Goal: Information Seeking & Learning: Learn about a topic

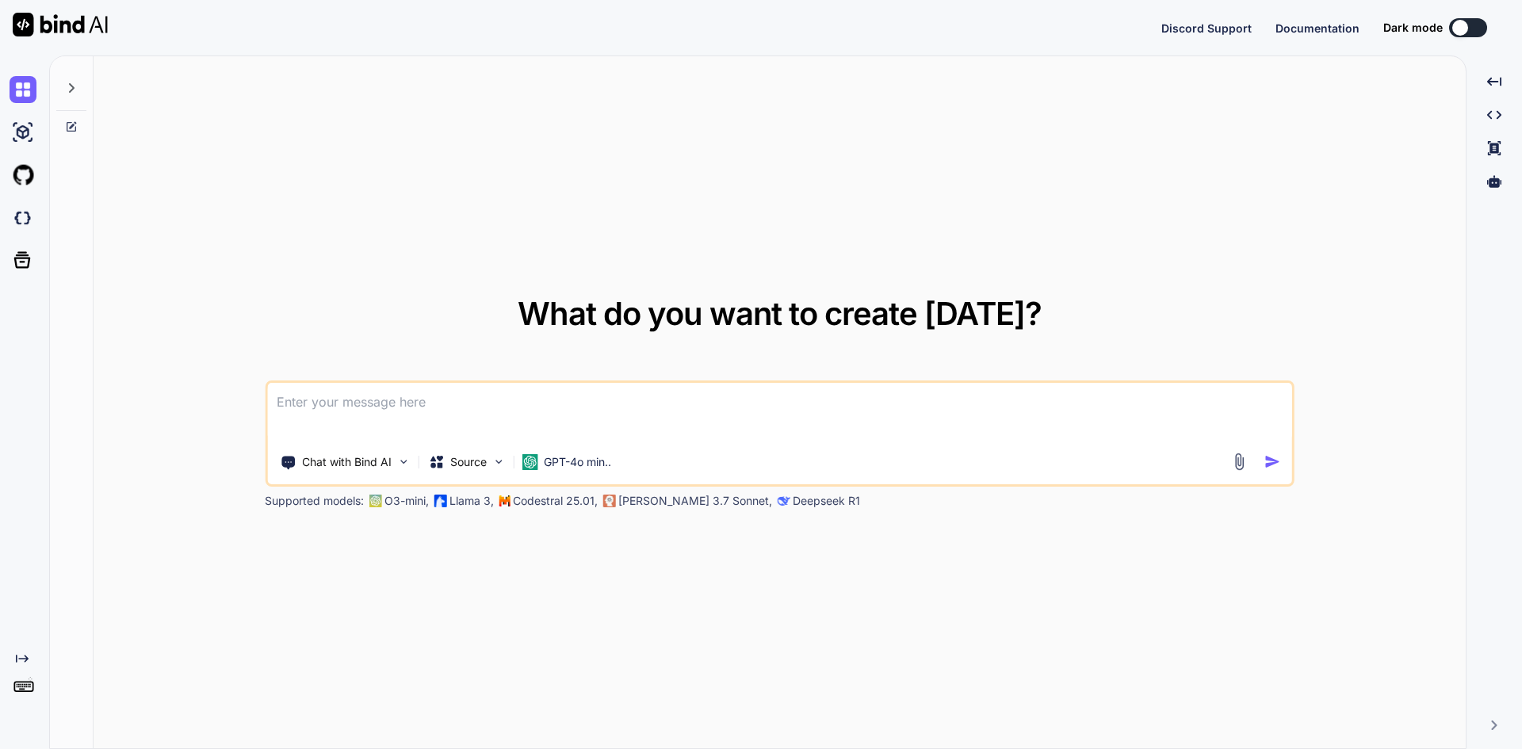
type textarea "x"
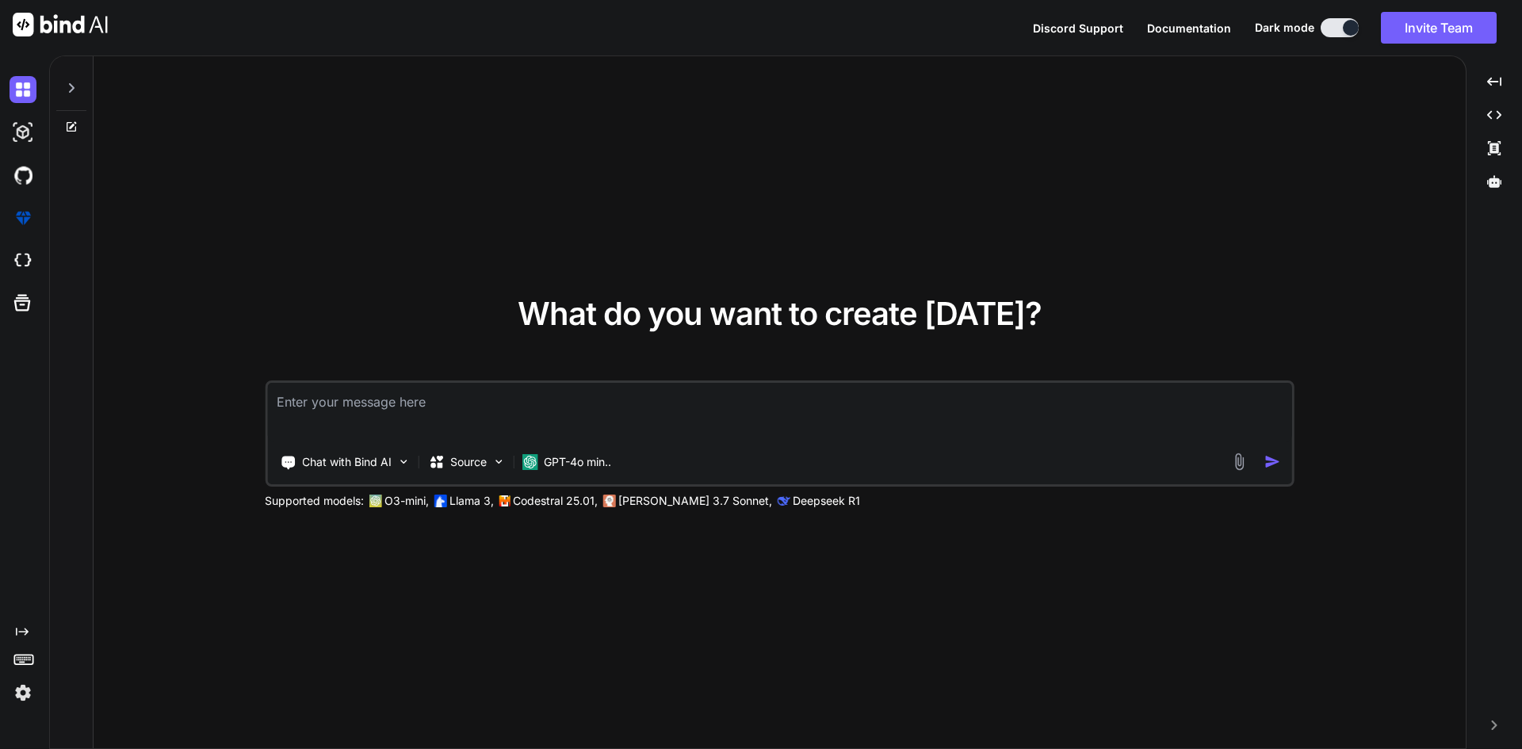
click at [369, 401] on textarea at bounding box center [779, 412] width 1025 height 59
paste textarea "Learn about JavaScript Events."
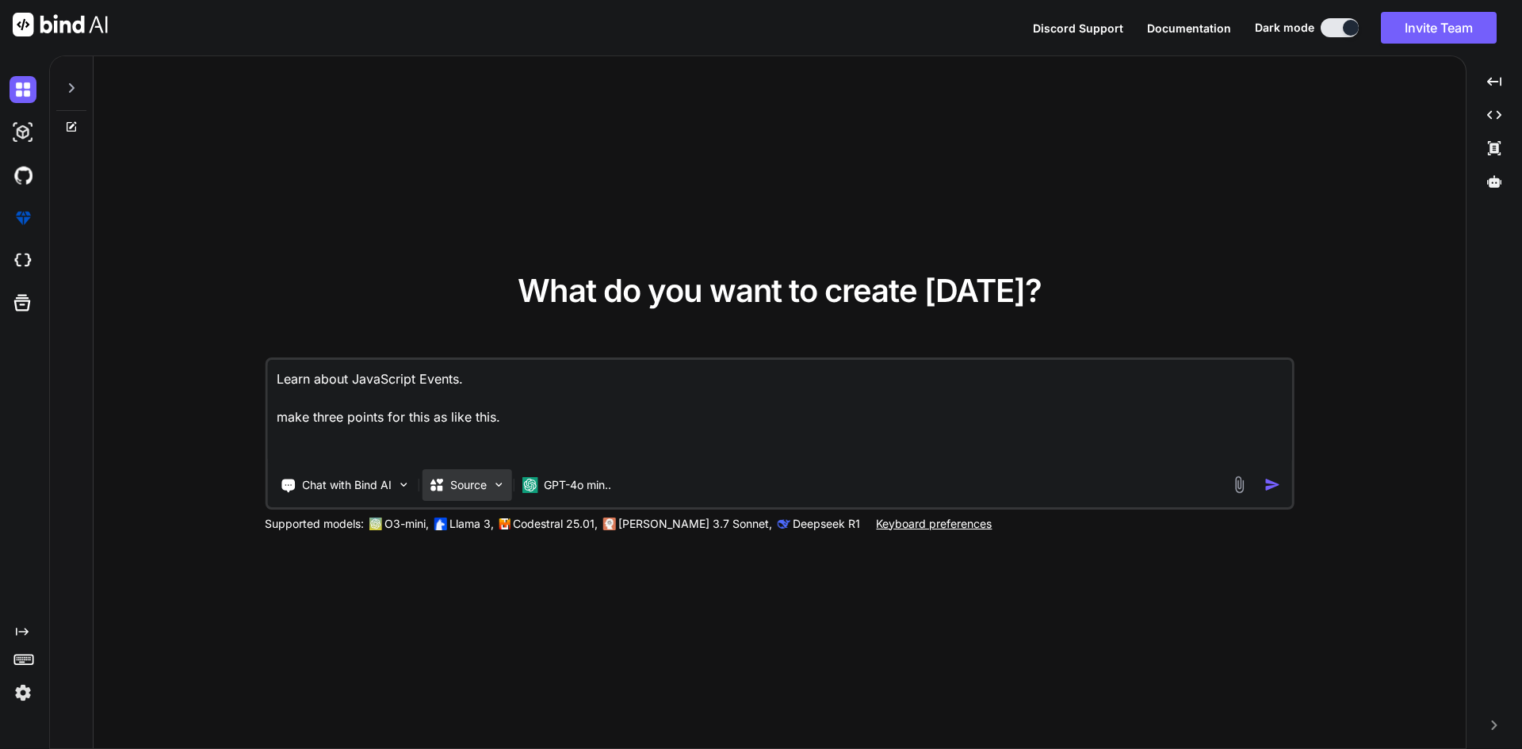
paste textarea "• Learned the syntax and purpose of if, else, and else if statements to control…"
type textarea "Learn about JavaScript Events. make three points for this as like this. • Learn…"
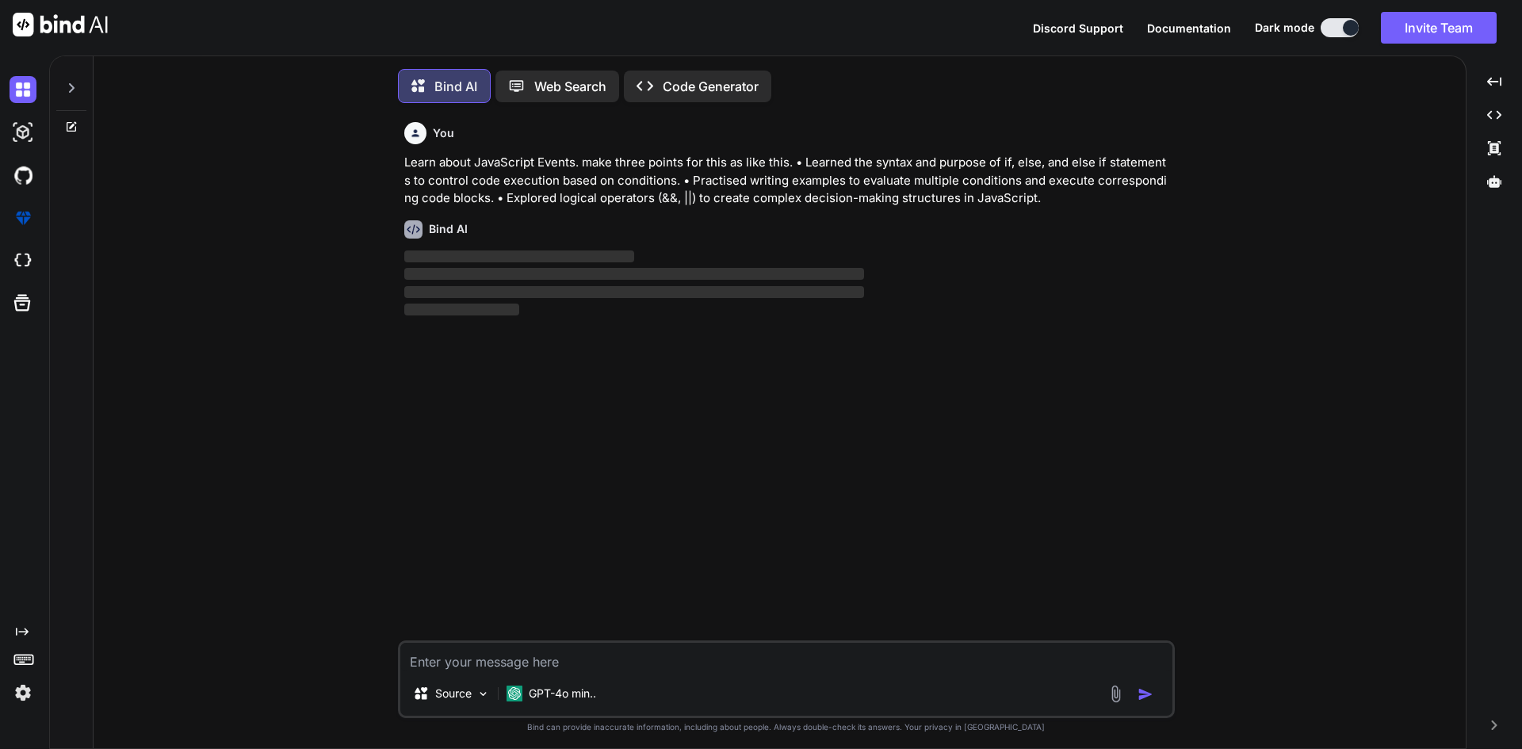
scroll to position [8, 0]
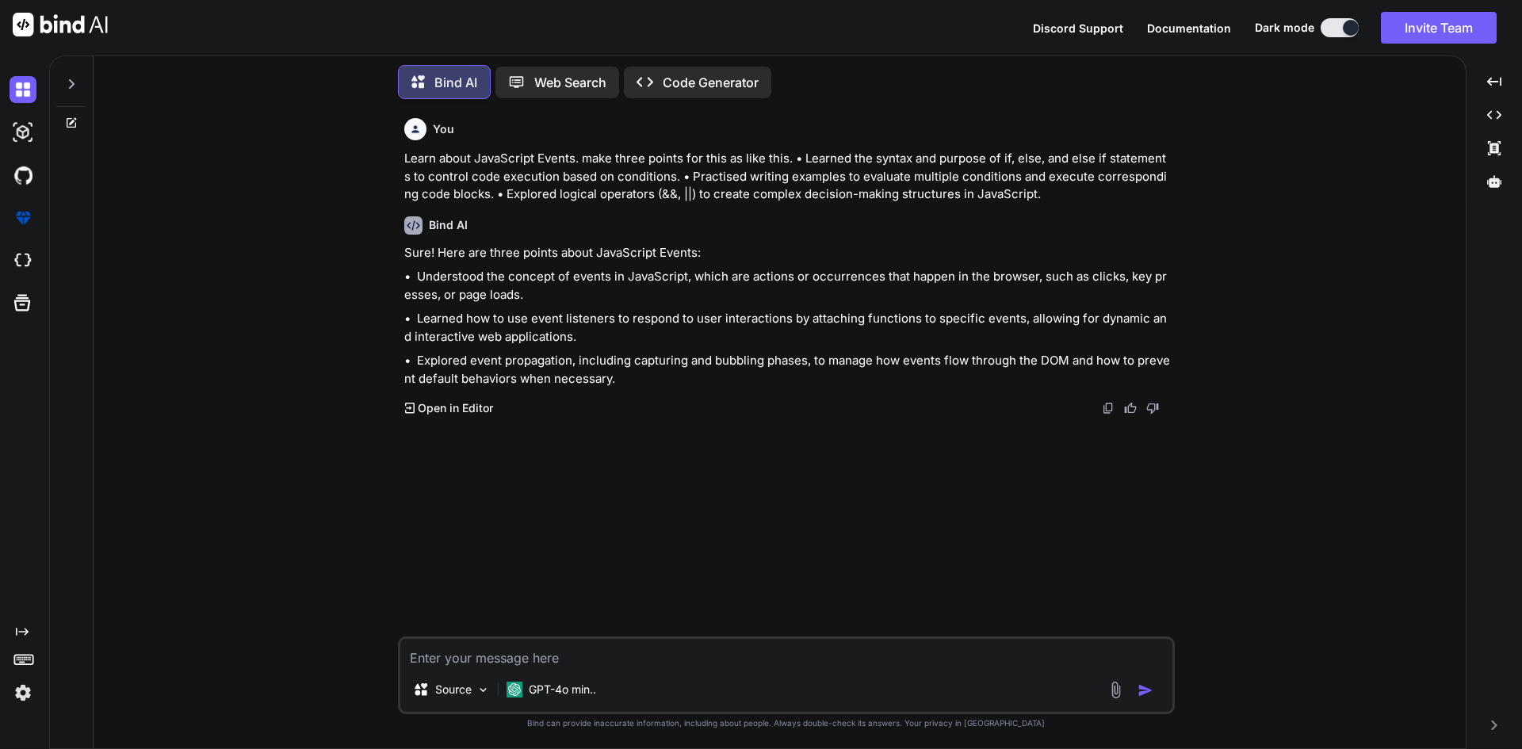
click at [473, 659] on textarea at bounding box center [786, 653] width 772 height 29
type textarea "make it small"
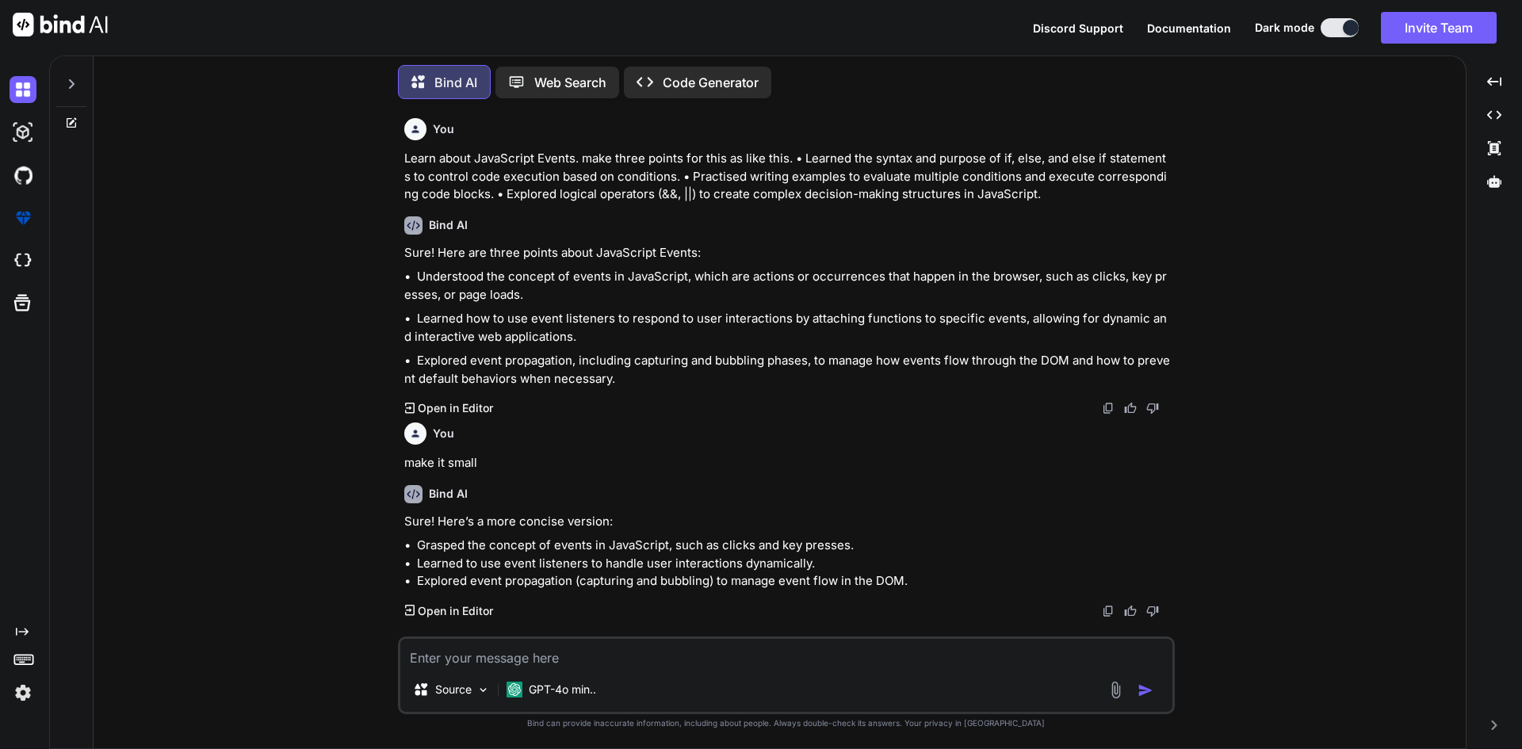
scroll to position [18, 0]
drag, startPoint x: 860, startPoint y: 589, endPoint x: 407, endPoint y: 520, distance: 457.8
click at [407, 537] on p "• Grasped the concept of events in JavaScript, such as clicks and key presses. …" at bounding box center [787, 564] width 767 height 54
copy p "Grasped the concept of events in JavaScript, such as clicks and key presses. • …"
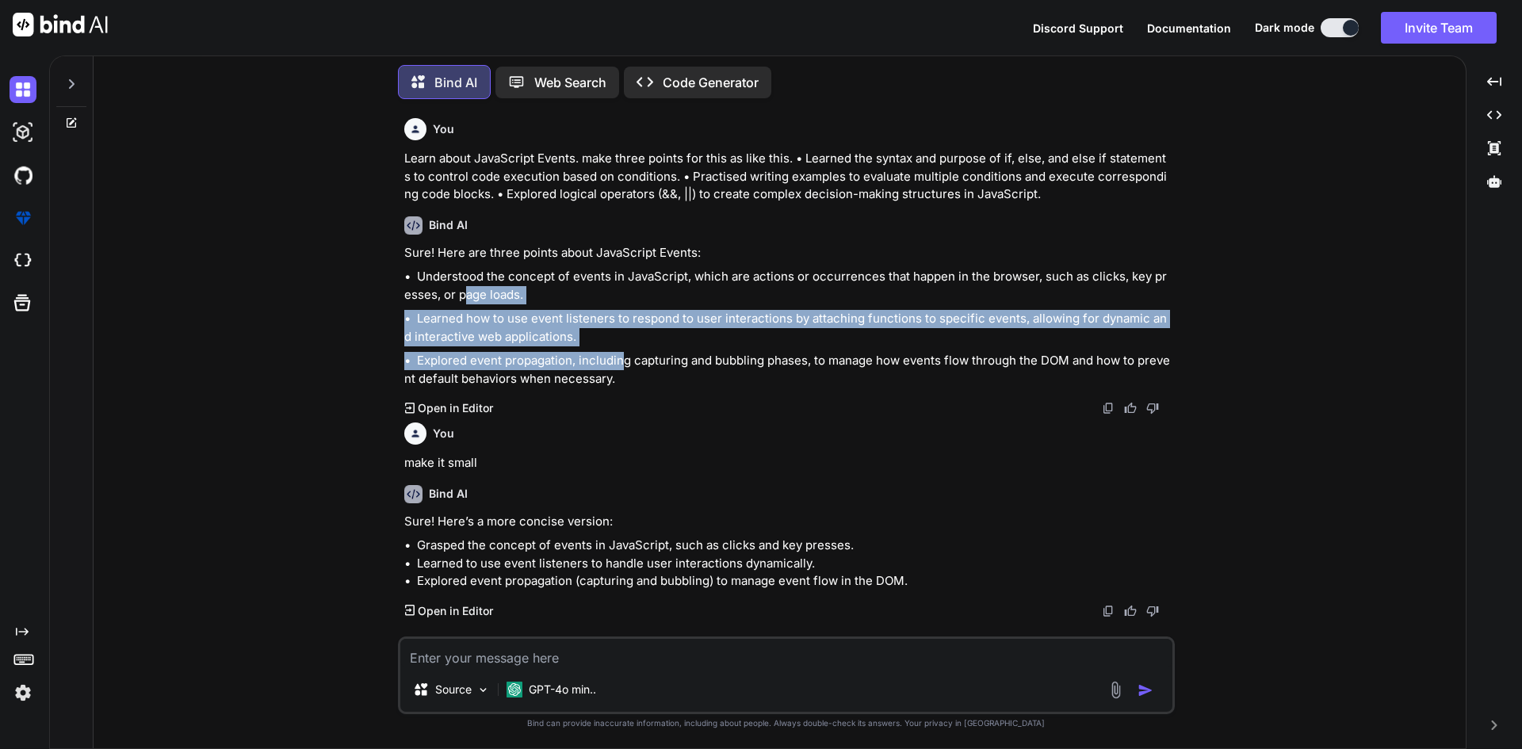
drag, startPoint x: 621, startPoint y: 350, endPoint x: 460, endPoint y: 280, distance: 175.7
click at [460, 280] on div "Sure! Here are three points about JavaScript Events: • Understood the concept o…" at bounding box center [787, 316] width 767 height 144
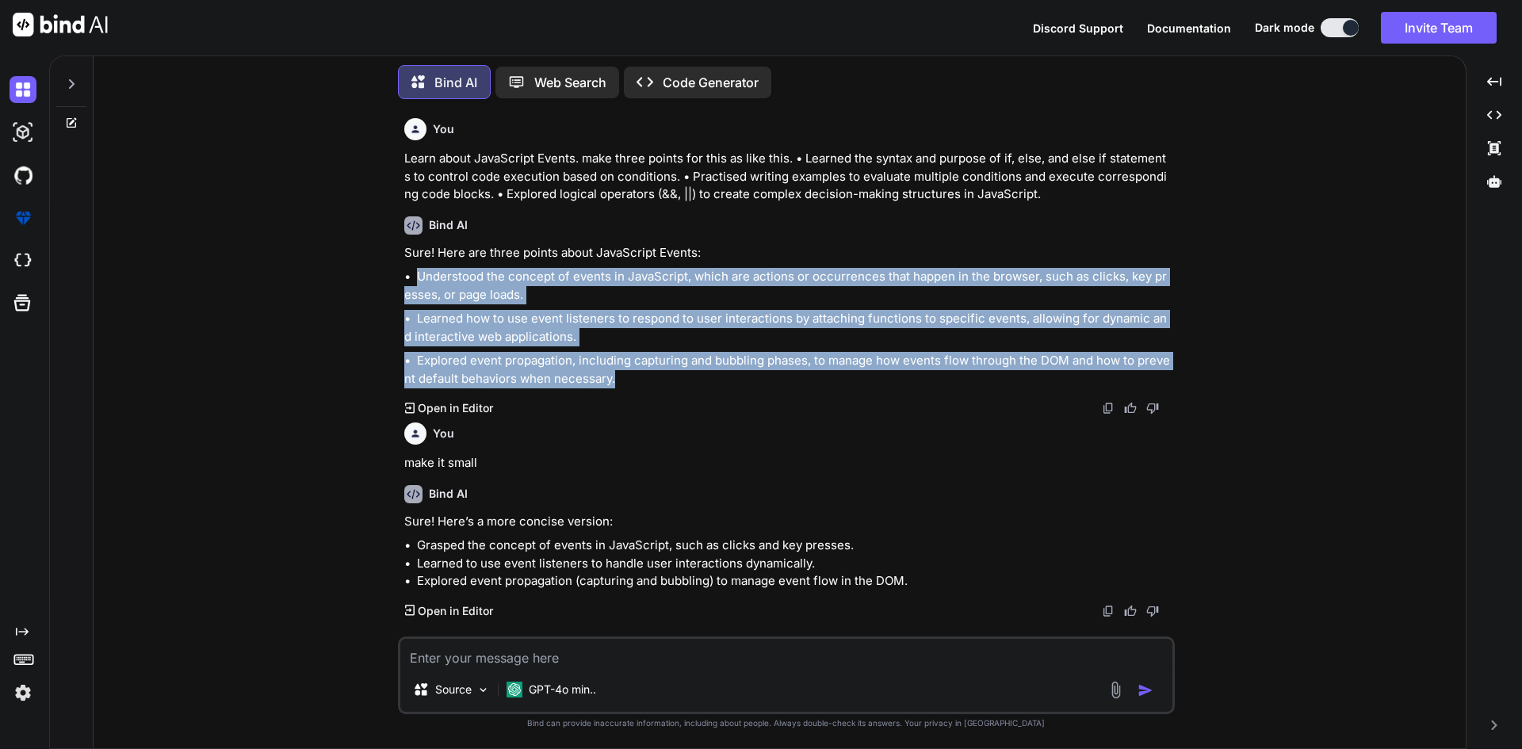
drag, startPoint x: 565, startPoint y: 338, endPoint x: 415, endPoint y: 258, distance: 170.5
click at [415, 258] on div "Sure! Here are three points about JavaScript Events: • Understood the concept o…" at bounding box center [787, 316] width 767 height 144
copy div "Understood the concept of events in JavaScript, which are actions or occurrence…"
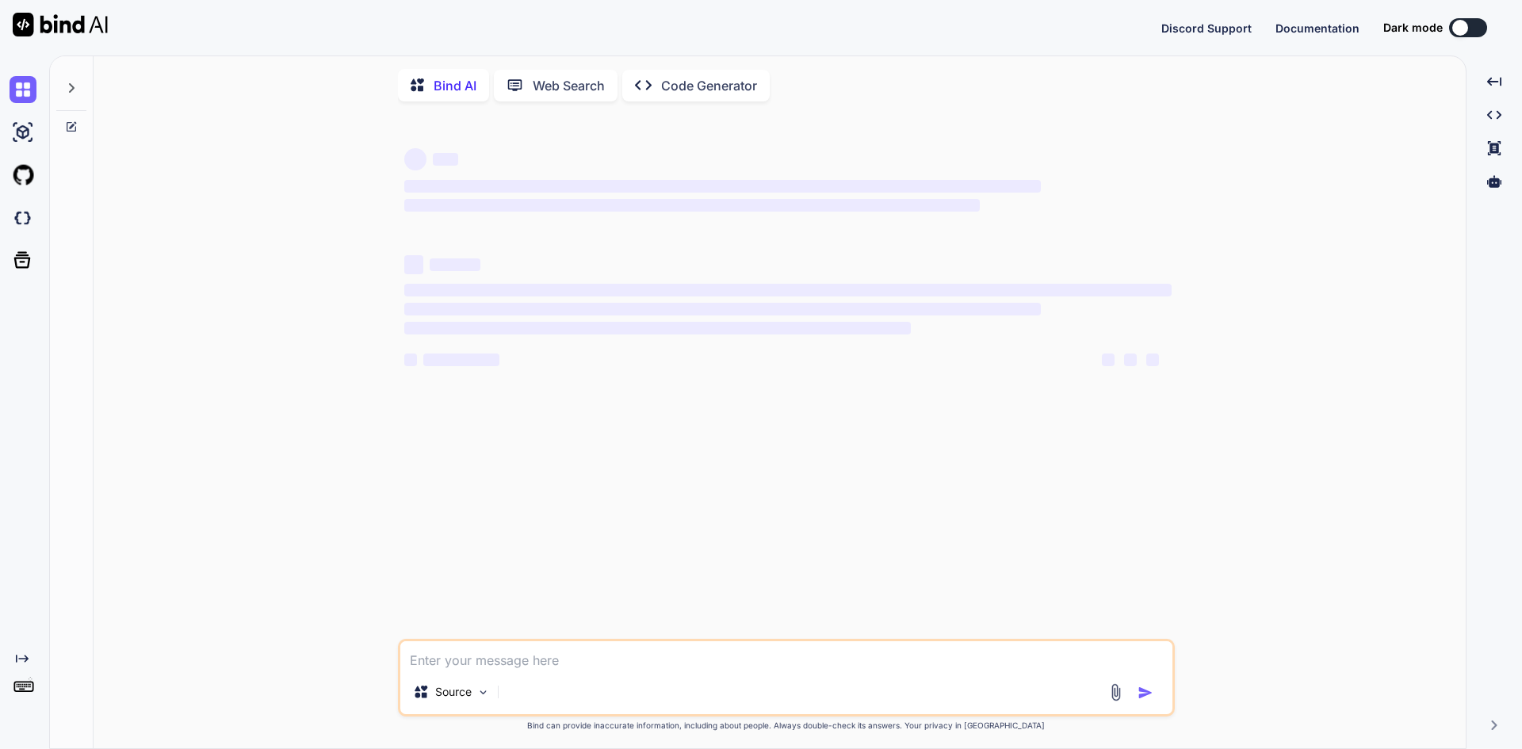
type textarea "x"
